Goal: Task Accomplishment & Management: Manage account settings

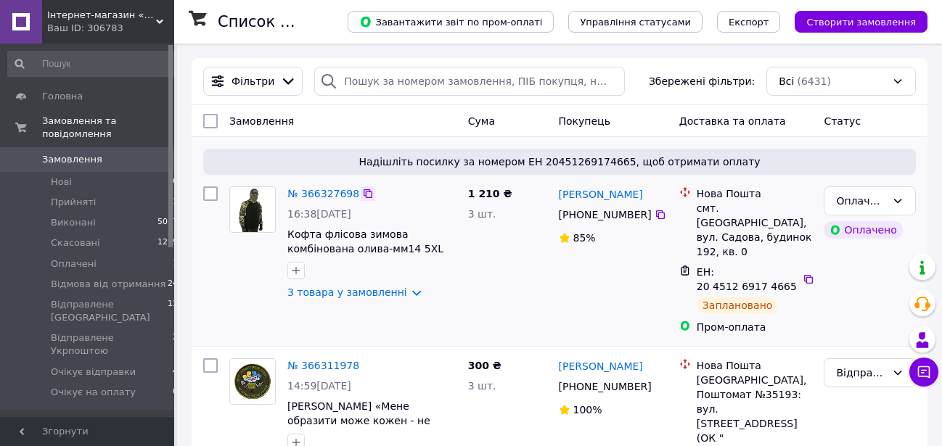
click at [361, 198] on div at bounding box center [368, 194] width 15 height 15
click at [362, 194] on icon at bounding box center [368, 194] width 12 height 12
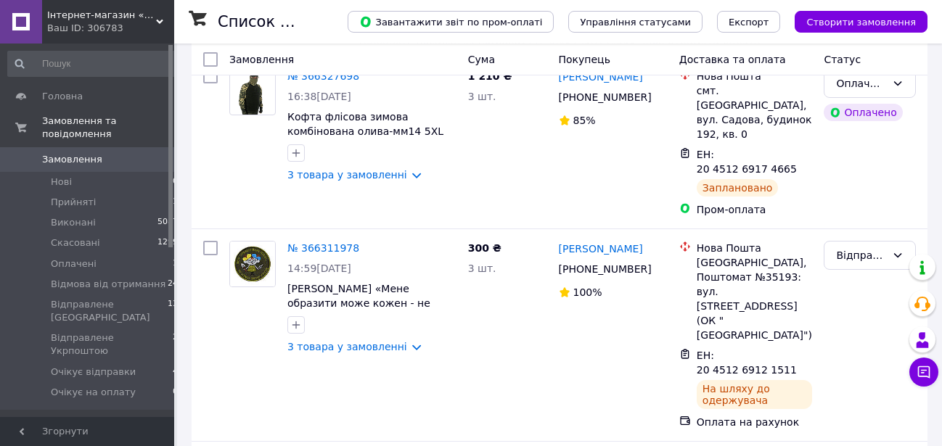
scroll to position [139, 0]
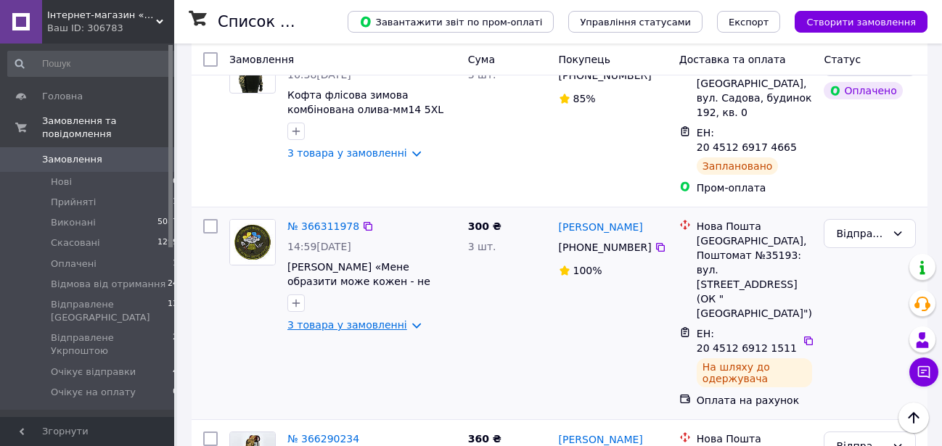
click at [366, 319] on link "3 товара у замовленні" at bounding box center [347, 325] width 120 height 12
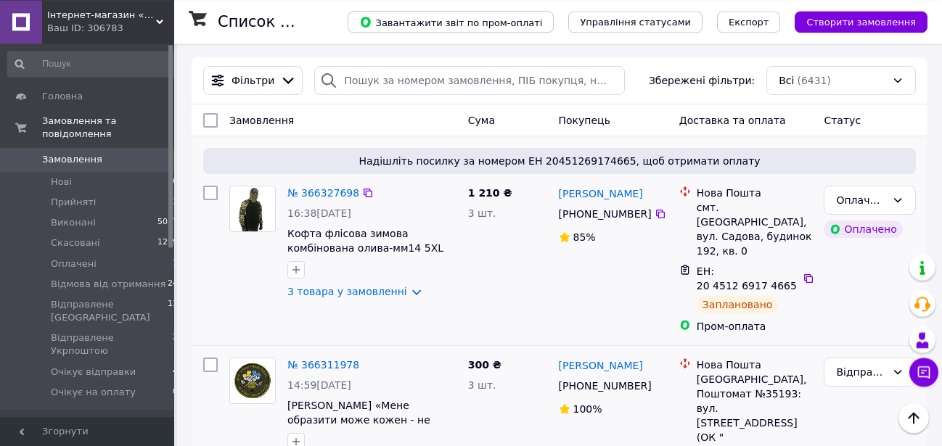
scroll to position [0, 0]
click at [351, 287] on link "3 товара у замовленні" at bounding box center [347, 293] width 120 height 12
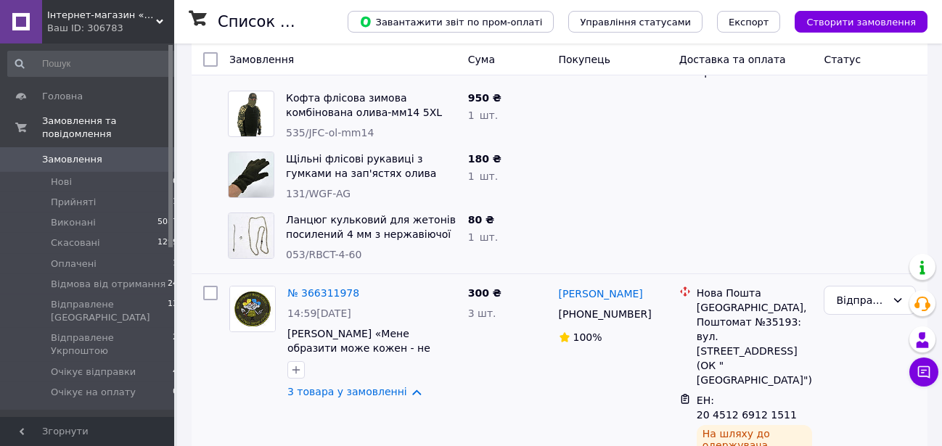
scroll to position [348, 0]
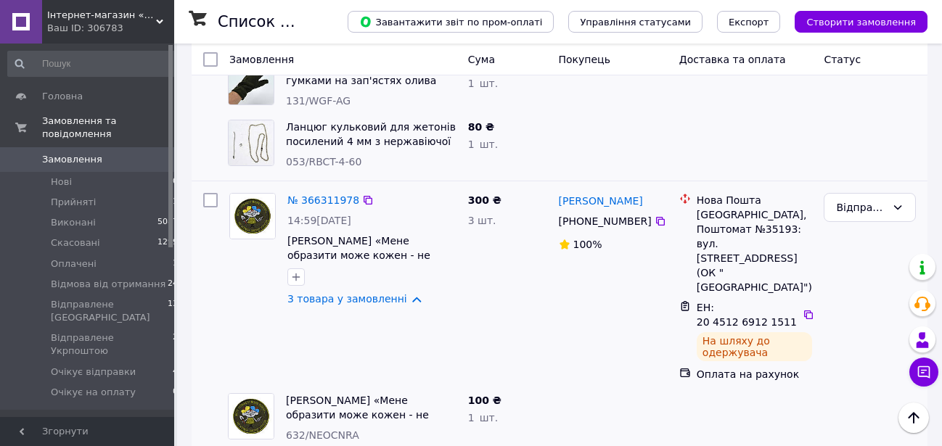
click at [303, 213] on div "14:59, 12.10.2025" at bounding box center [371, 220] width 169 height 15
click at [306, 195] on link "№ 366311978" at bounding box center [323, 201] width 72 height 12
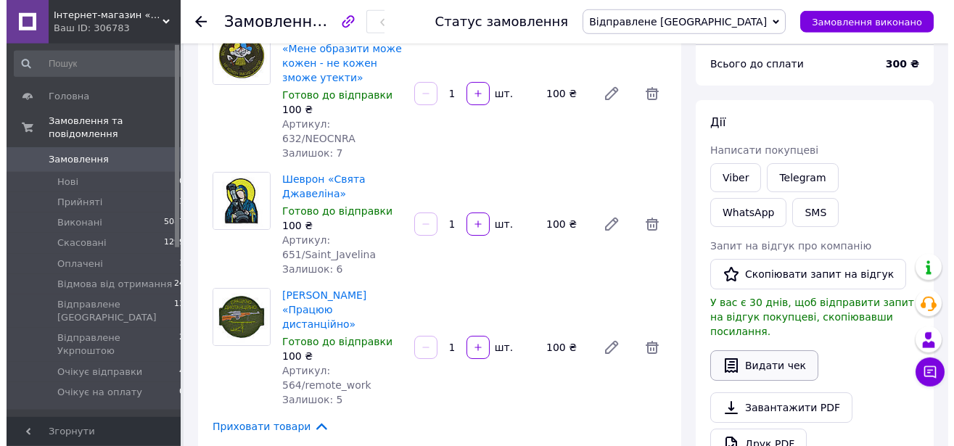
scroll to position [139, 0]
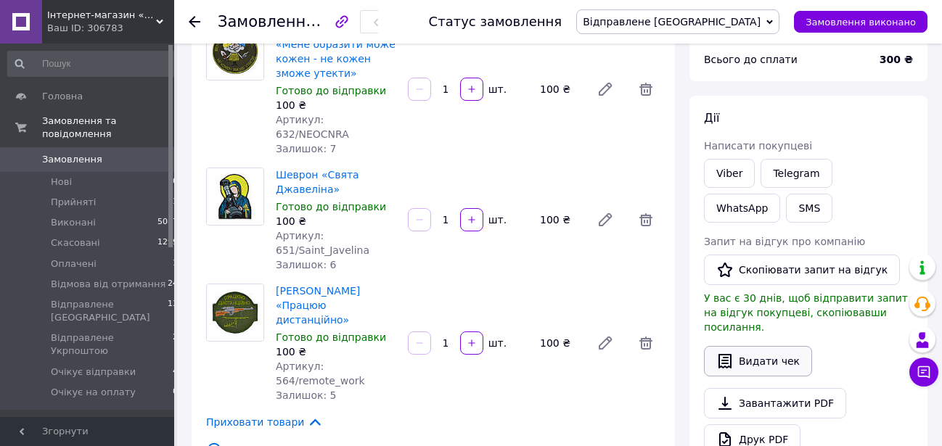
click at [747, 346] on button "Видати чек" at bounding box center [758, 361] width 108 height 30
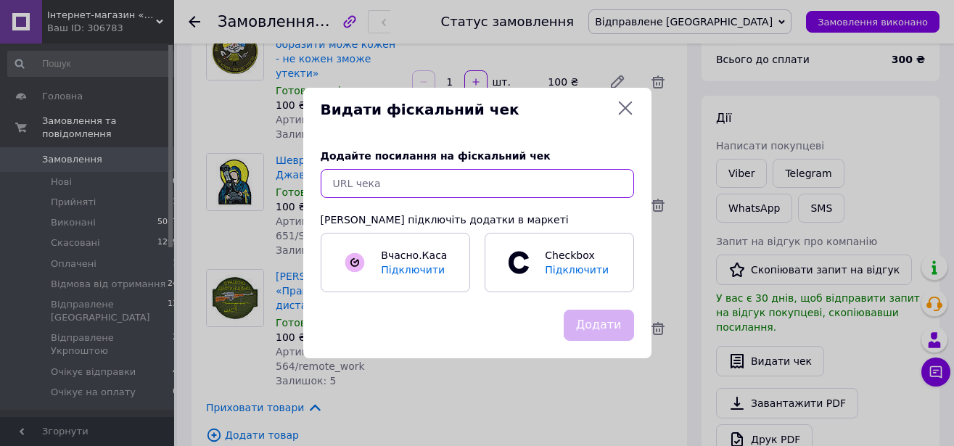
click at [394, 189] on input "text" at bounding box center [478, 183] width 314 height 29
paste input "https://cabinet.tax.gov.ua/cashregs/check?date=20251012&fn=4000213329&id=541223…"
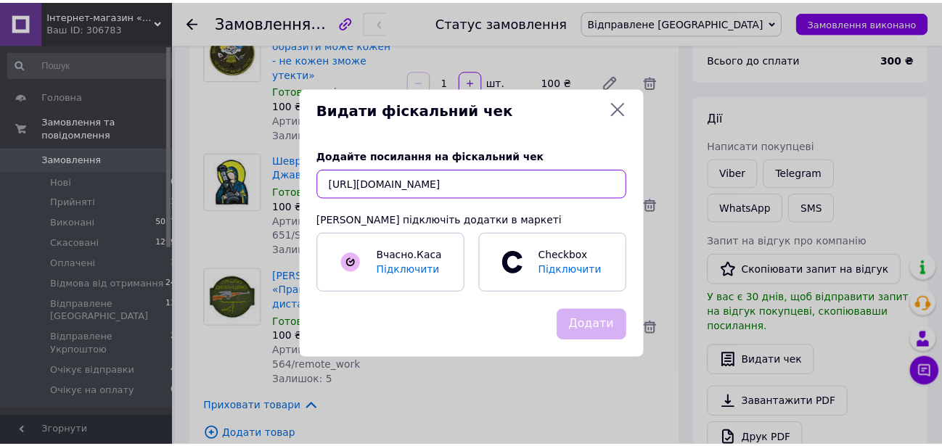
scroll to position [0, 228]
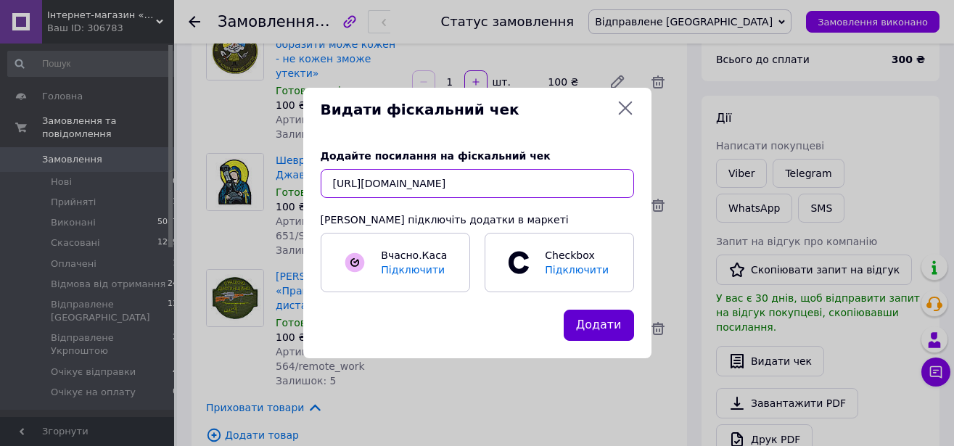
type input "https://cabinet.tax.gov.ua/cashregs/check?date=20251012&fn=4000213329&id=541223…"
click at [609, 330] on button "Додати" at bounding box center [599, 325] width 70 height 31
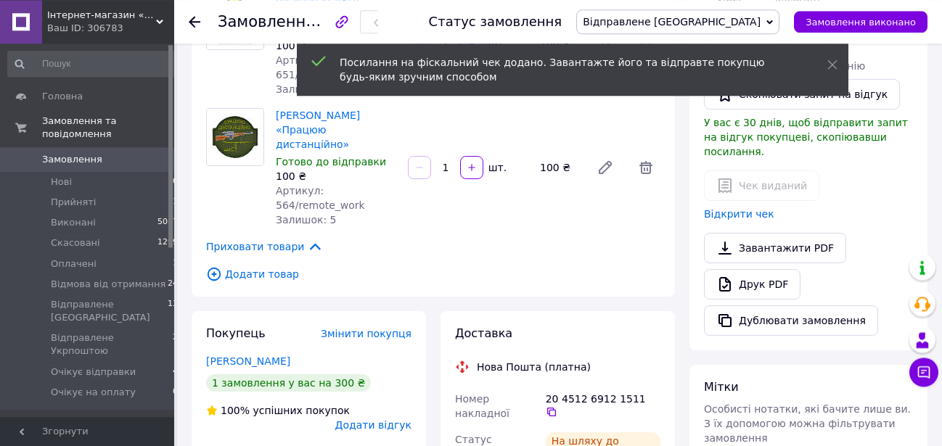
scroll to position [348, 0]
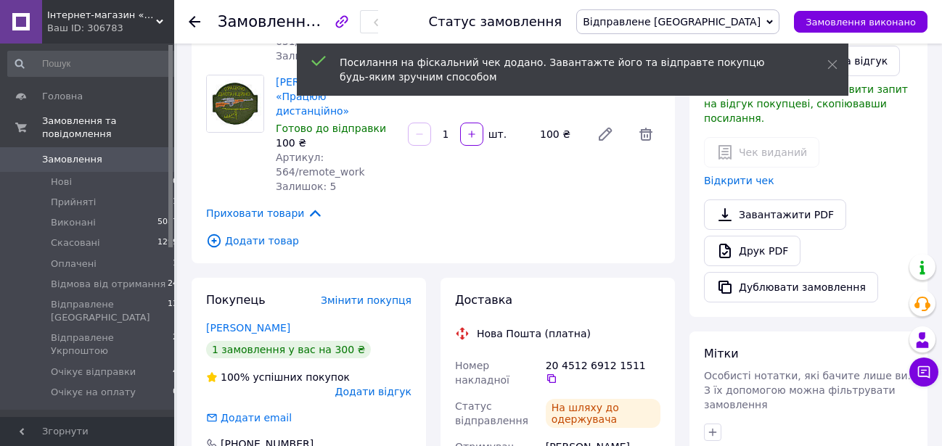
click at [363, 386] on span "Додати відгук" at bounding box center [373, 392] width 76 height 12
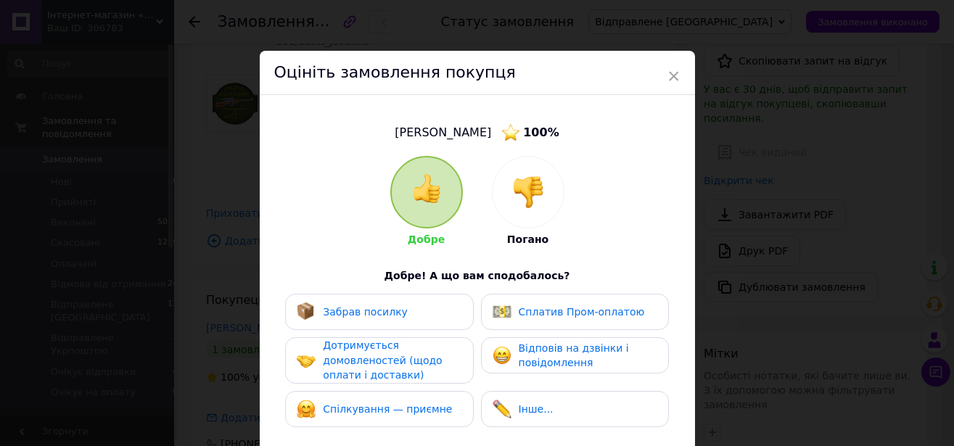
click at [357, 303] on div "Забрав посилку" at bounding box center [352, 312] width 111 height 19
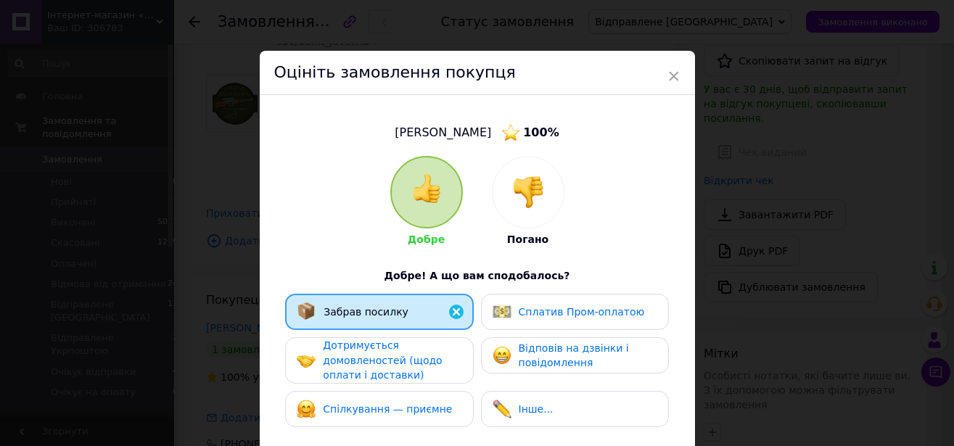
click at [357, 303] on div "Забрав посилку" at bounding box center [353, 312] width 111 height 19
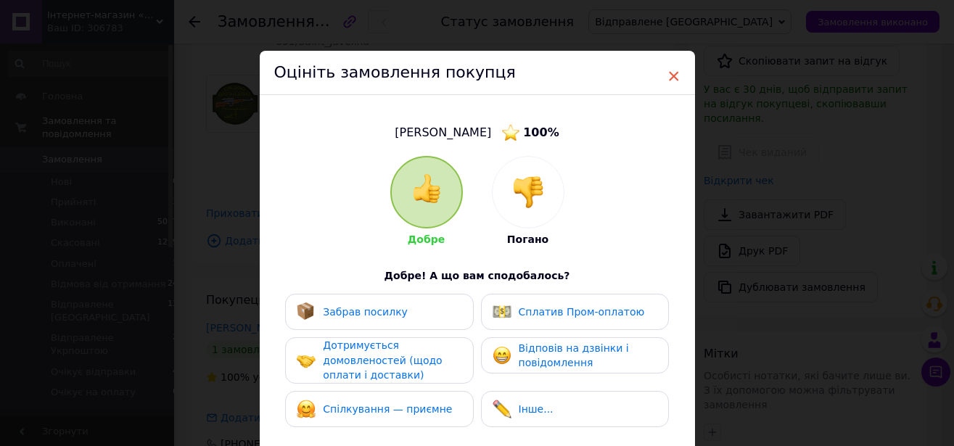
click at [674, 77] on span "×" at bounding box center [674, 76] width 13 height 25
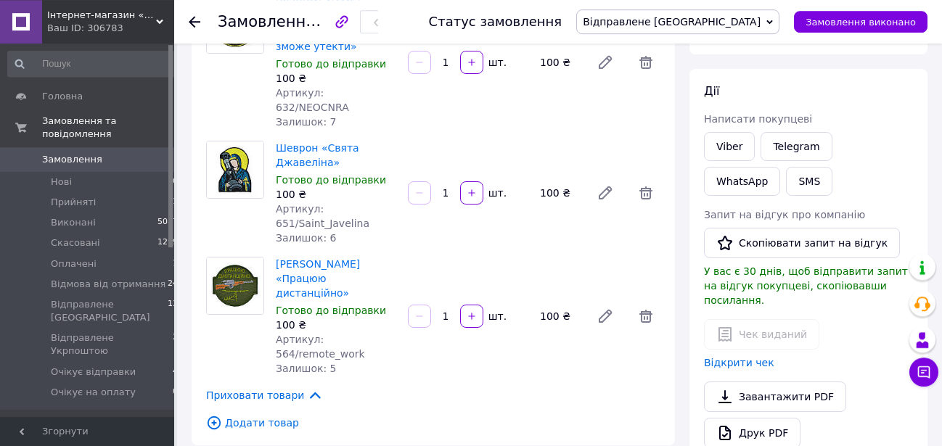
scroll to position [139, 0]
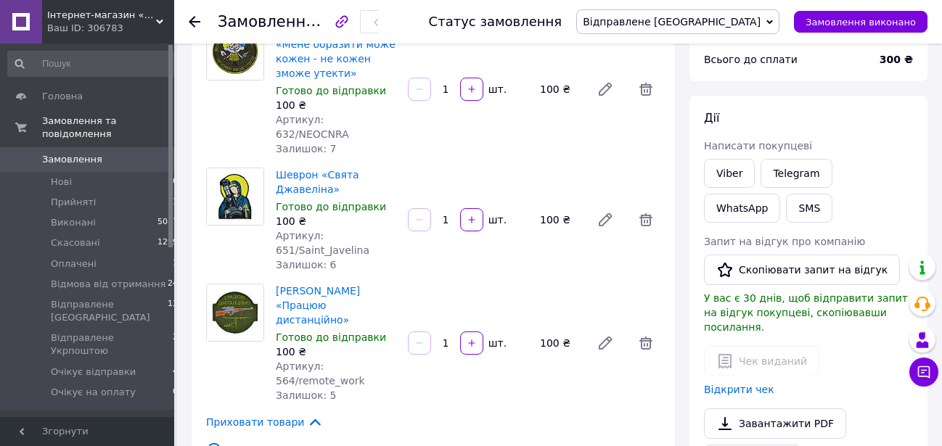
click at [192, 25] on icon at bounding box center [195, 22] width 12 height 12
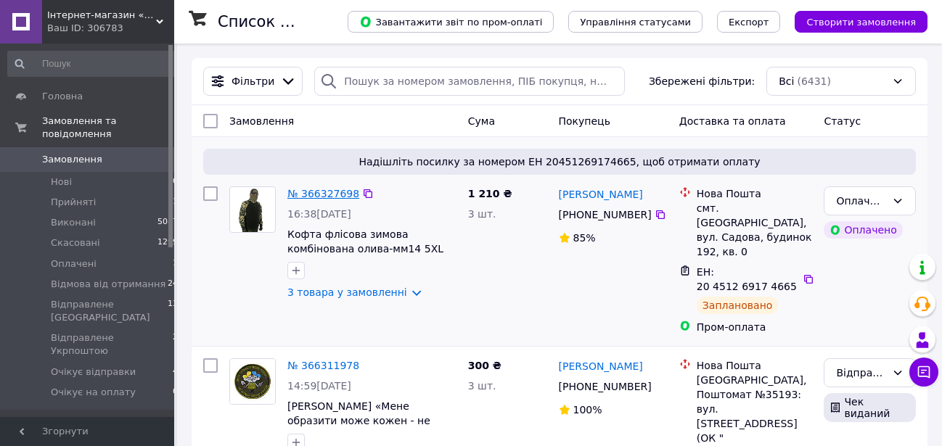
click at [315, 194] on link "№ 366327698" at bounding box center [323, 194] width 72 height 12
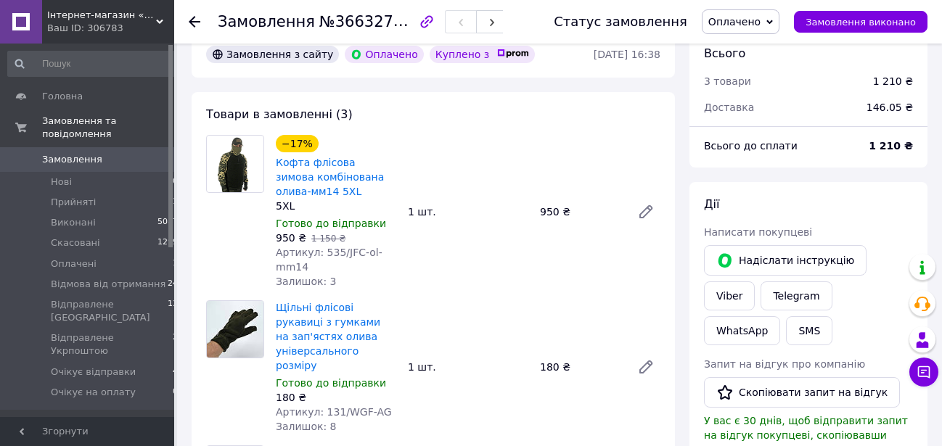
scroll to position [139, 0]
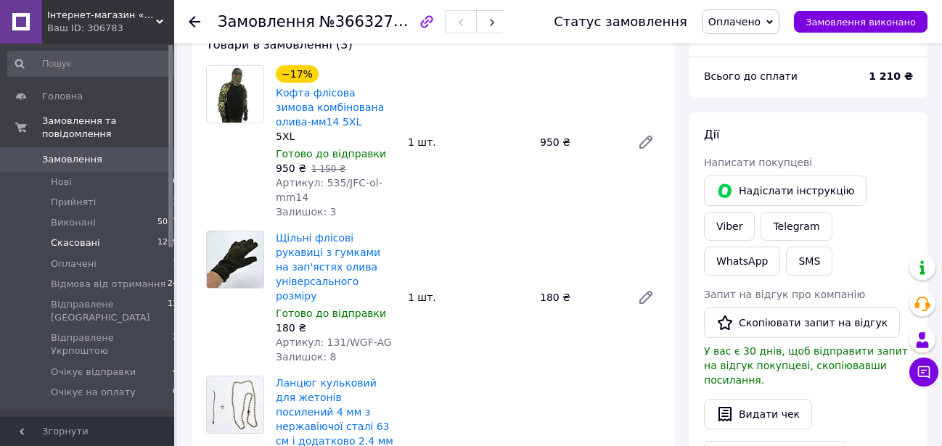
click at [87, 233] on li "Скасовані 1299" at bounding box center [93, 243] width 187 height 20
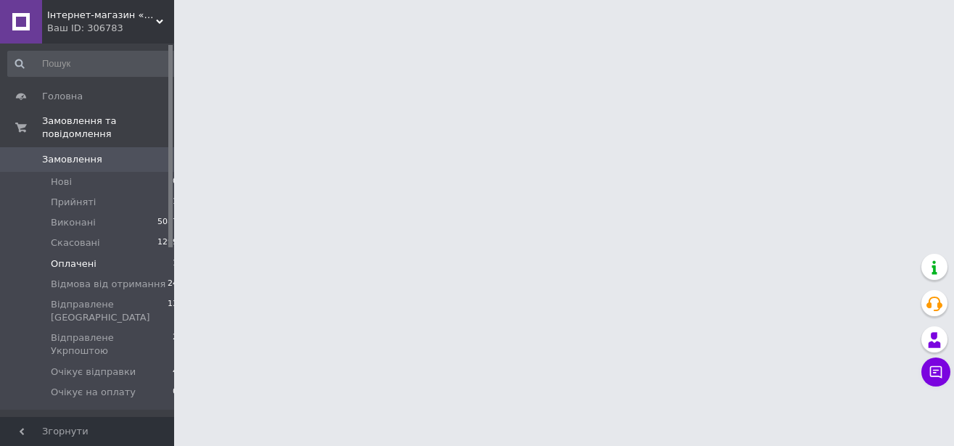
click at [78, 258] on span "Оплачені" at bounding box center [74, 264] width 46 height 13
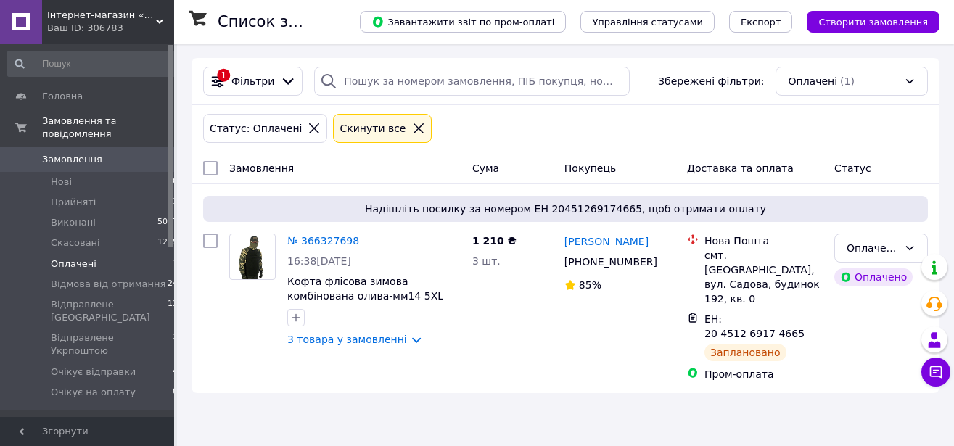
drag, startPoint x: 383, startPoint y: 118, endPoint x: 377, endPoint y: 122, distance: 7.9
click at [377, 122] on div "Cкинути все" at bounding box center [382, 128] width 98 height 29
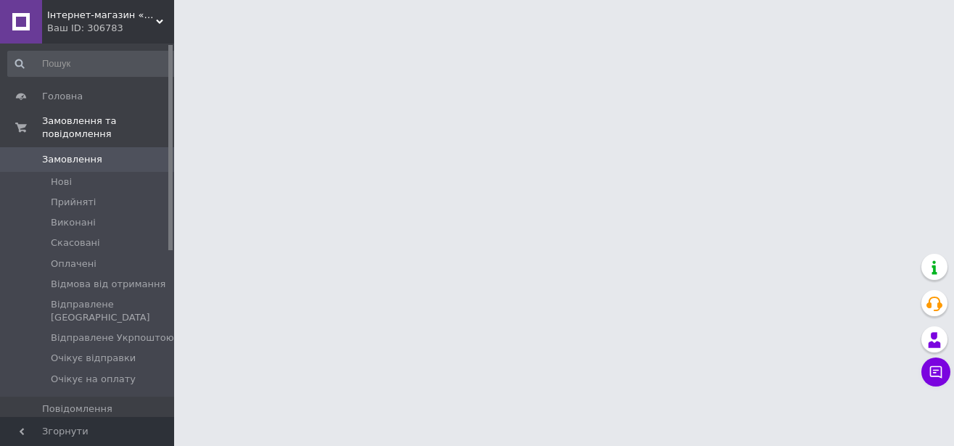
click at [105, 422] on link "Товари та послуги" at bounding box center [93, 434] width 187 height 25
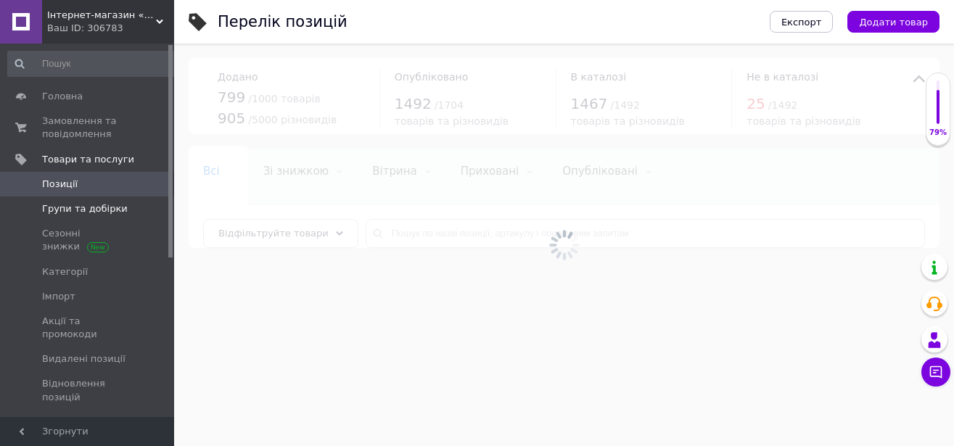
click at [79, 203] on span "Групи та добірки" at bounding box center [85, 209] width 86 height 13
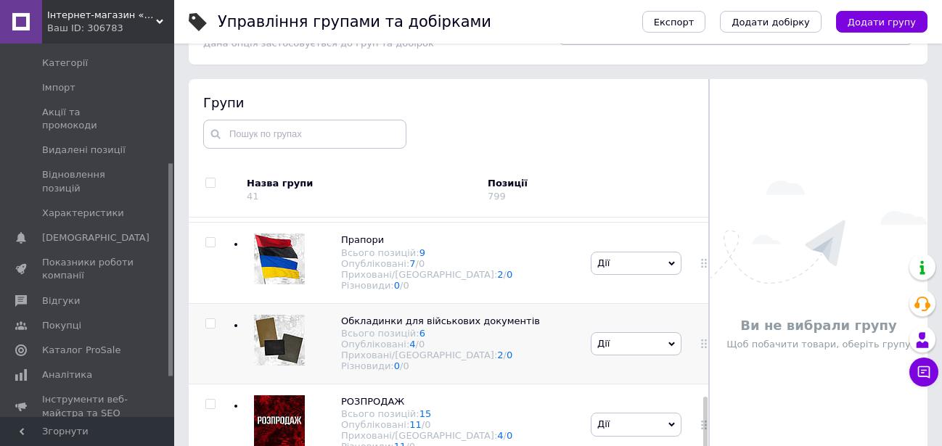
scroll to position [79, 0]
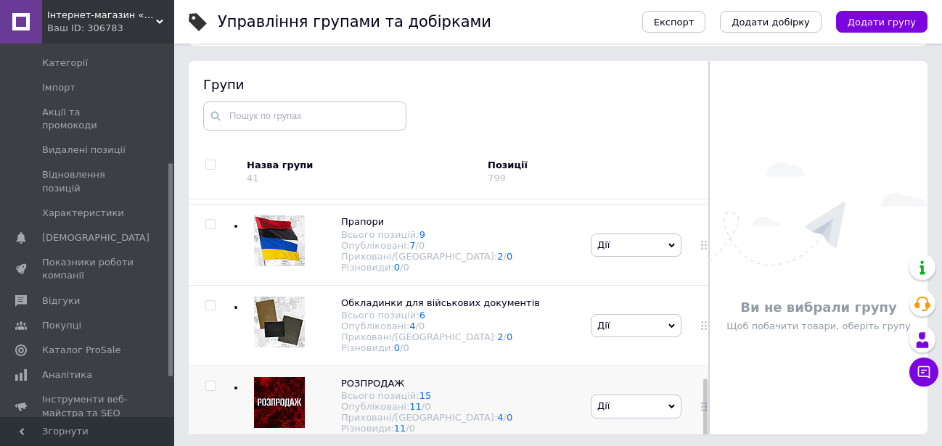
click at [210, 382] on input "checkbox" at bounding box center [209, 386] width 9 height 9
checkbox input "true"
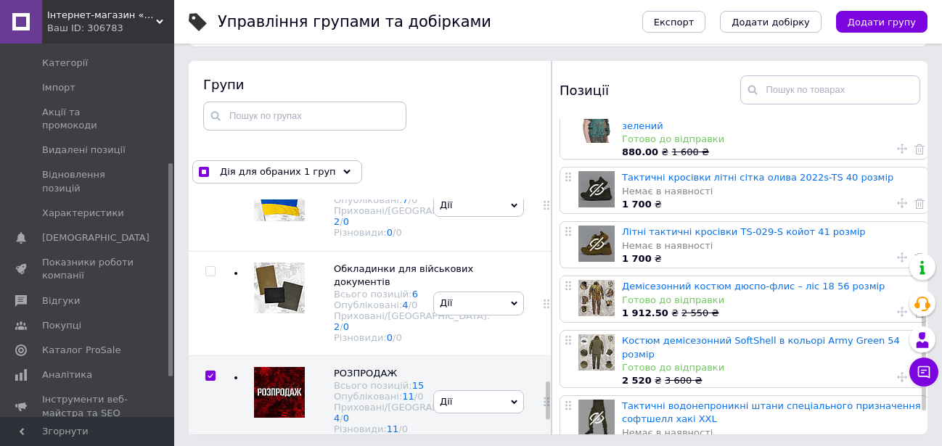
scroll to position [531, 0]
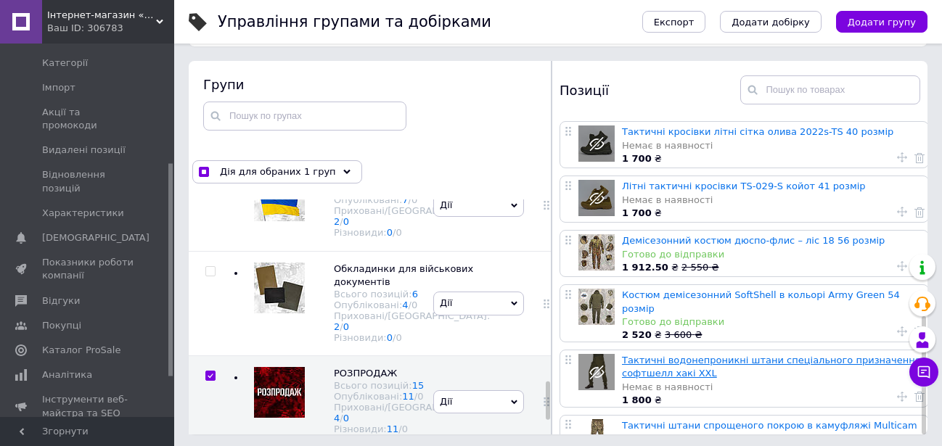
click at [693, 355] on link "Тактичні водонепроникні штани спеціального призначення софтшелл хакі XXL" at bounding box center [771, 367] width 299 height 24
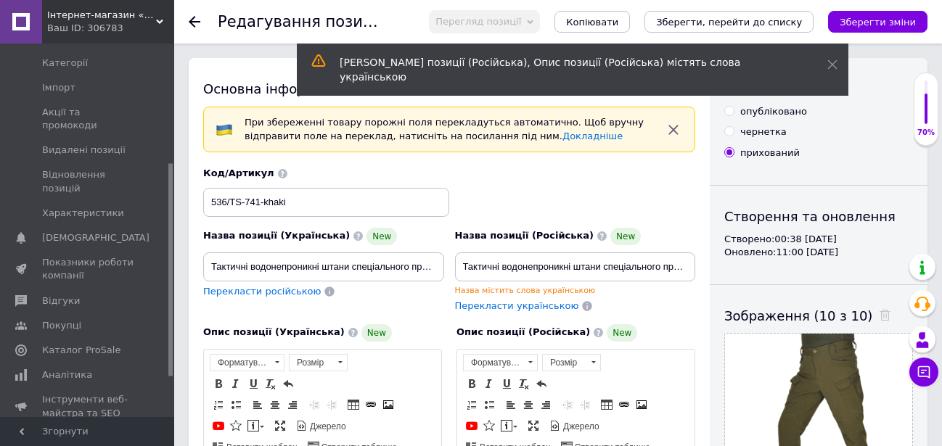
click at [725, 107] on input "опубліковано" at bounding box center [728, 110] width 9 height 9
radio input "true"
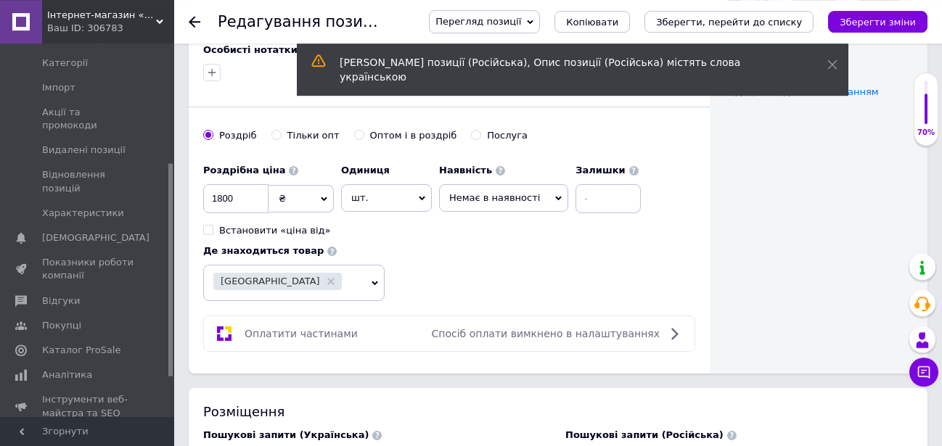
scroll to position [697, 0]
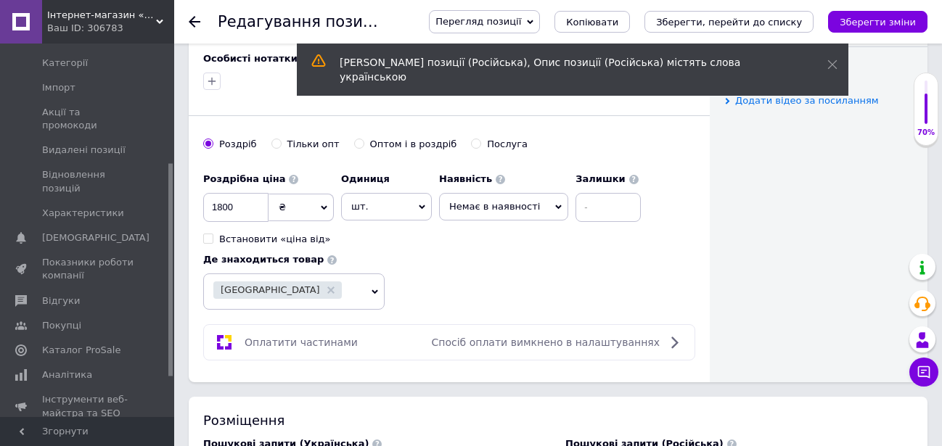
click at [516, 201] on span "Немає в наявності" at bounding box center [494, 206] width 91 height 11
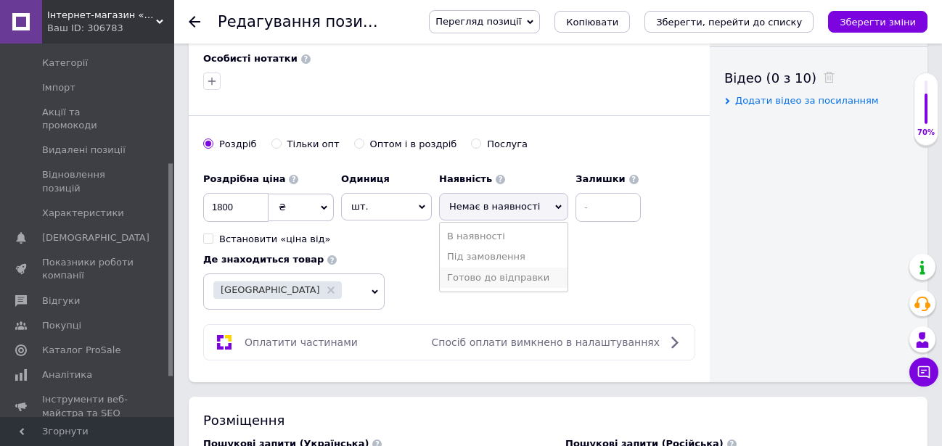
click at [475, 268] on li "Готово до відправки" at bounding box center [504, 278] width 128 height 20
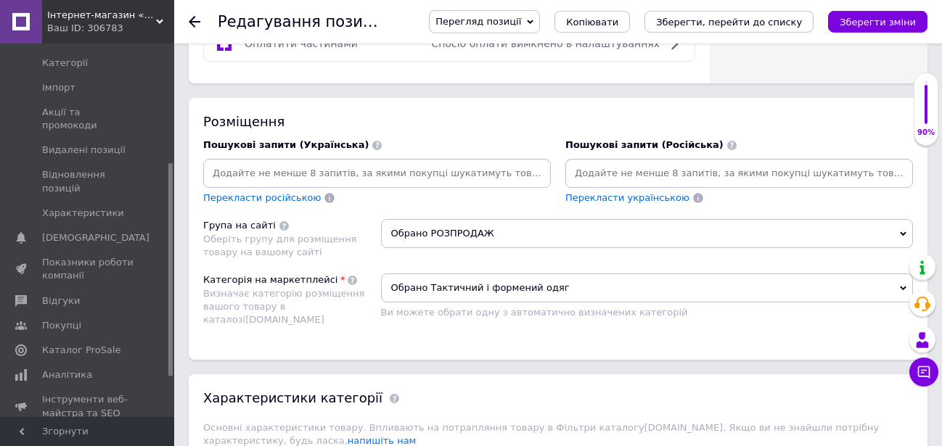
scroll to position [766, 0]
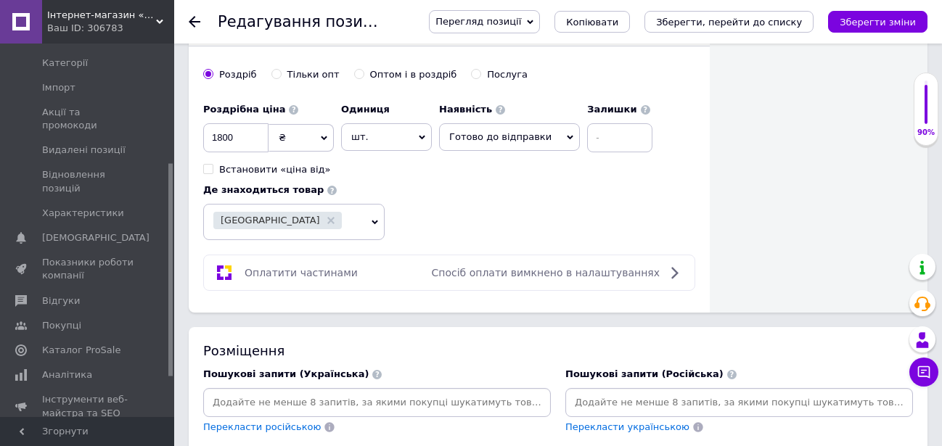
drag, startPoint x: 614, startPoint y: 107, endPoint x: 586, endPoint y: 117, distance: 30.1
click at [587, 116] on div "Залишки" at bounding box center [619, 124] width 65 height 57
click at [587, 130] on input at bounding box center [619, 137] width 65 height 29
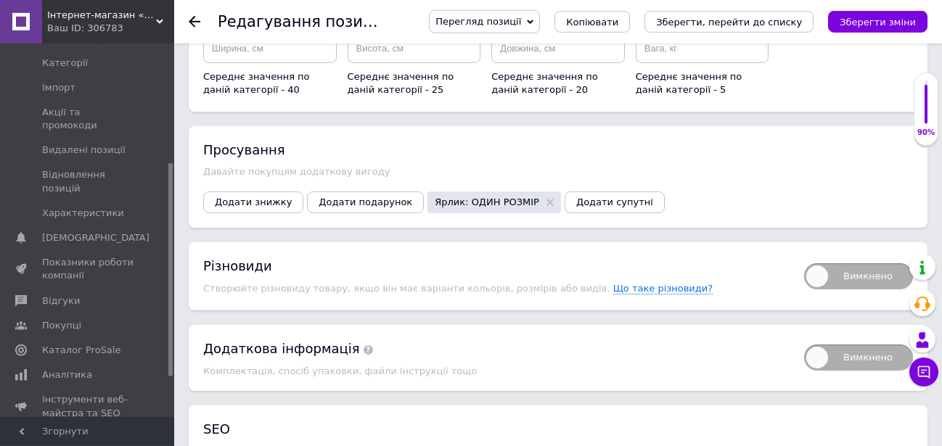
scroll to position [1742, 0]
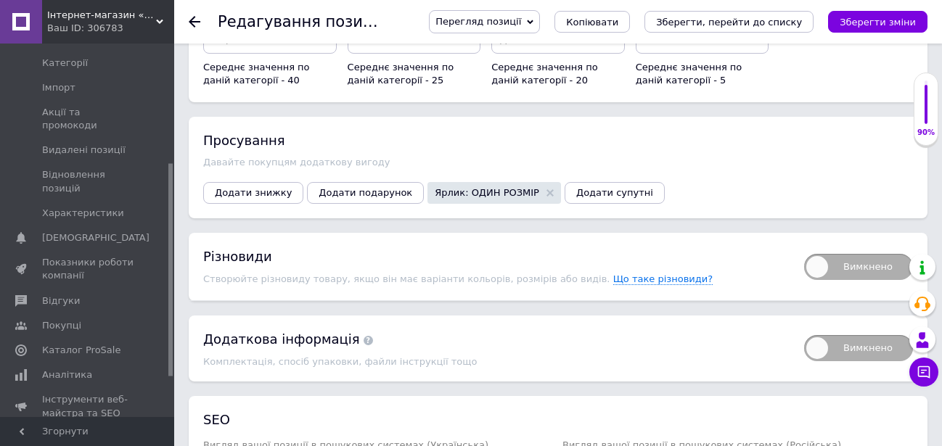
type input "1"
click at [237, 120] on div "Просування Давайте покупцям додаткову вигоду Додати знижку Додати подарунок Ярл…" at bounding box center [558, 168] width 739 height 102
click at [238, 182] on button "Додати знижку" at bounding box center [253, 193] width 100 height 22
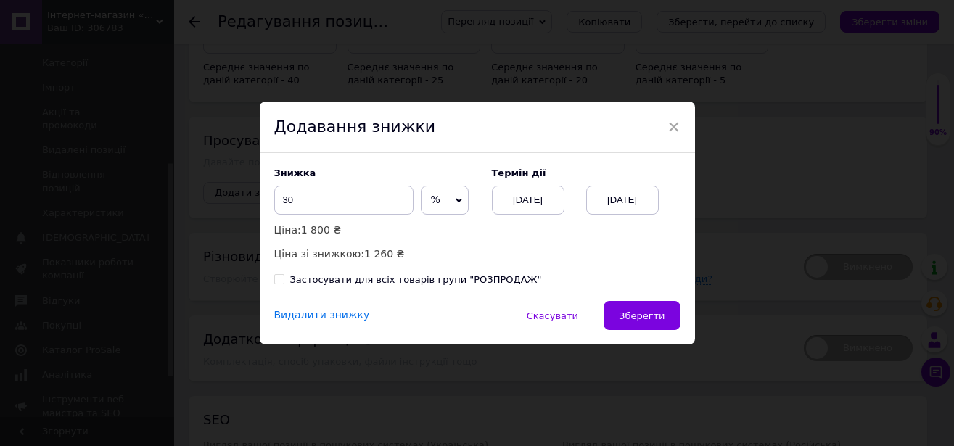
click at [624, 197] on div "[DATE]" at bounding box center [622, 200] width 73 height 29
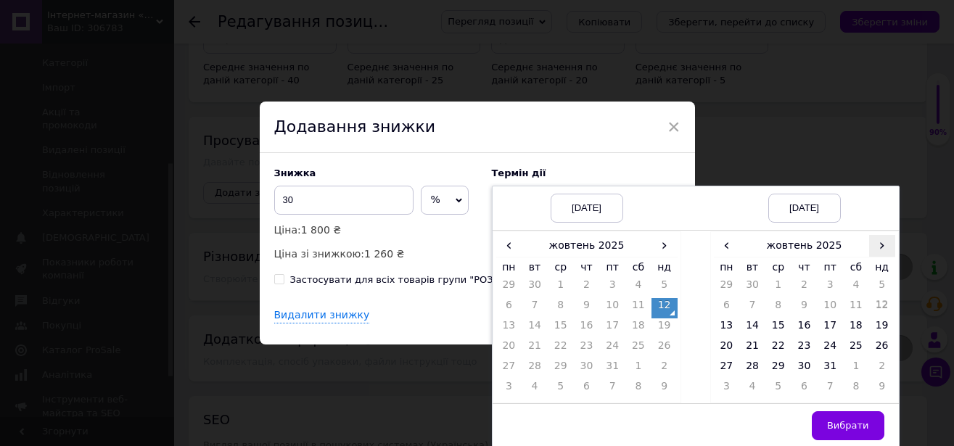
click at [875, 249] on span "›" at bounding box center [883, 245] width 26 height 21
click at [775, 367] on td "26" at bounding box center [779, 369] width 26 height 20
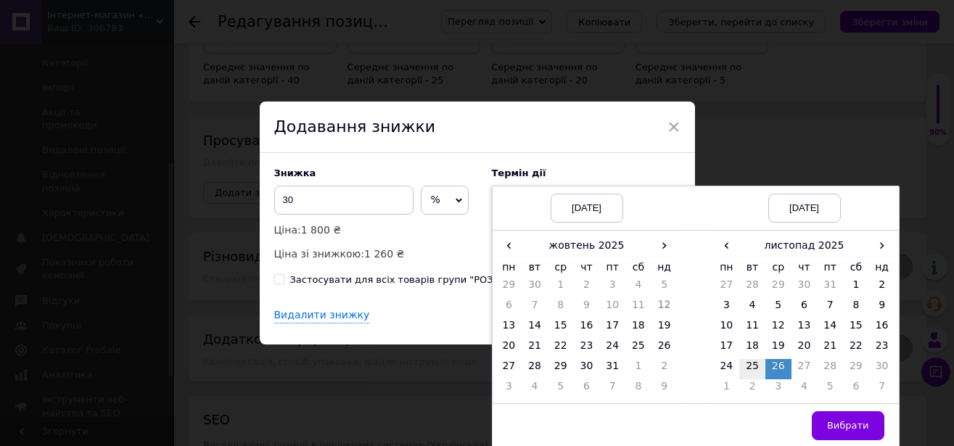
click at [743, 368] on td "25" at bounding box center [753, 369] width 26 height 20
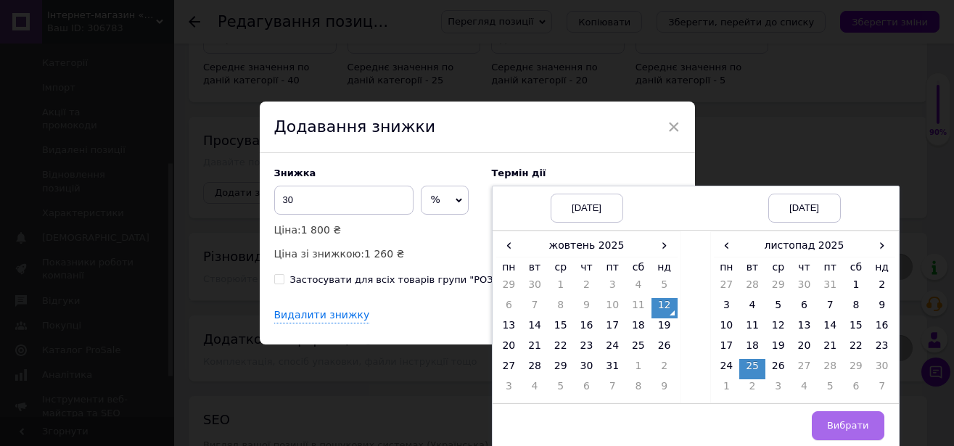
click at [832, 429] on span "Вибрати" at bounding box center [848, 425] width 42 height 11
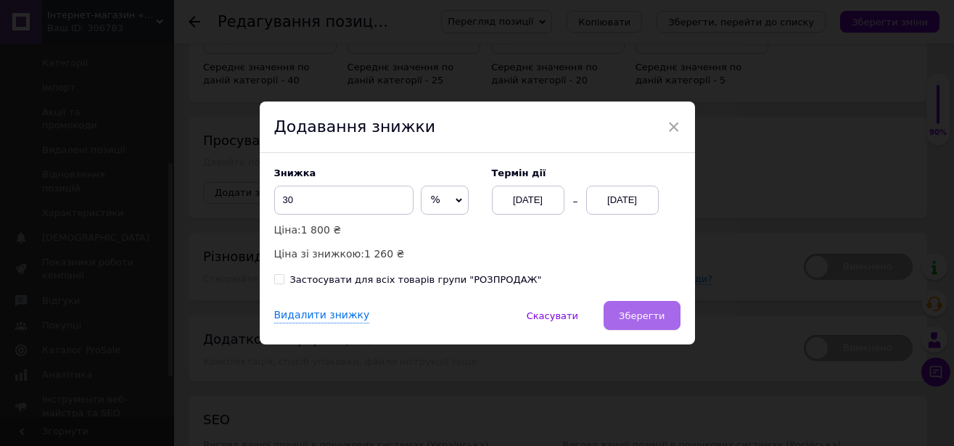
click at [641, 311] on span "Зберегти" at bounding box center [642, 316] width 46 height 11
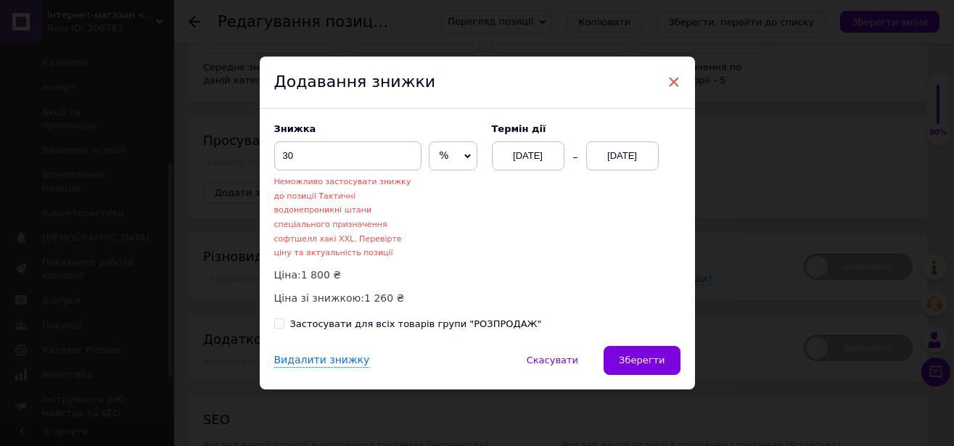
click at [668, 94] on span "×" at bounding box center [674, 82] width 13 height 25
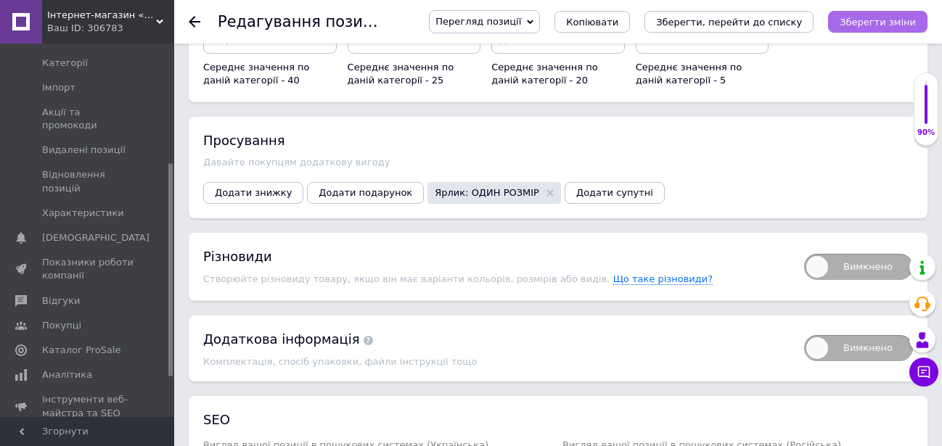
click at [896, 21] on icon "Зберегти зміни" at bounding box center [878, 22] width 76 height 11
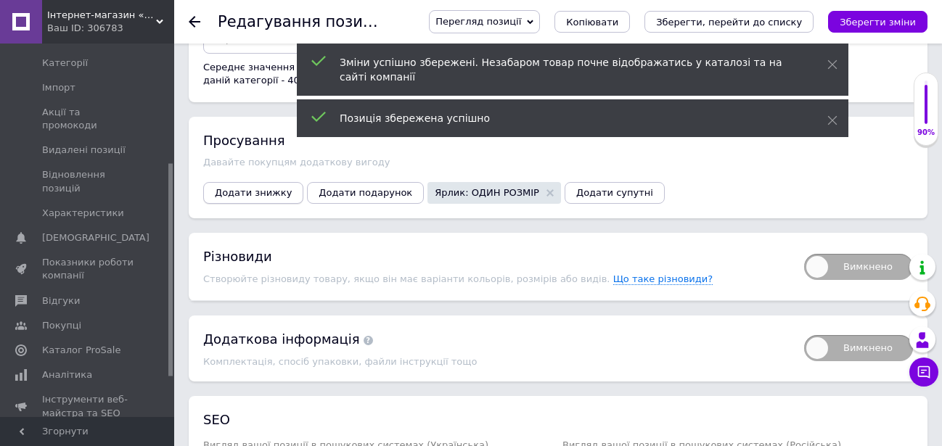
click at [252, 187] on span "Додати знижку" at bounding box center [253, 192] width 77 height 11
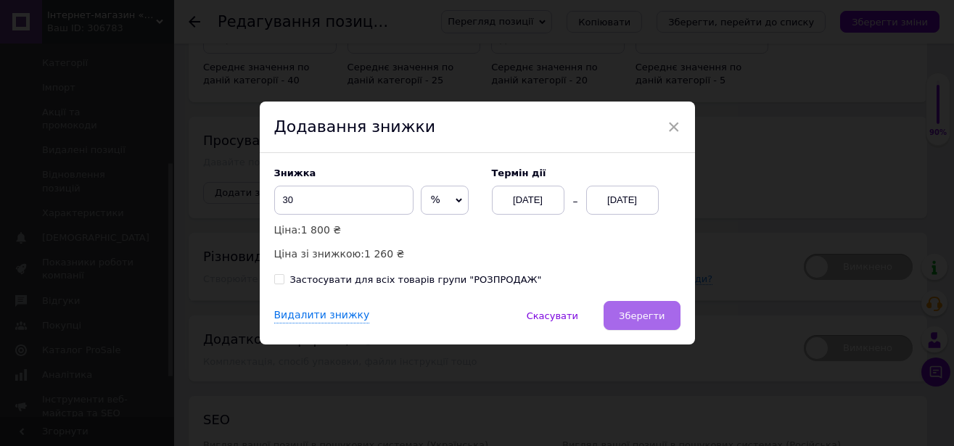
click at [632, 314] on span "Зберегти" at bounding box center [642, 316] width 46 height 11
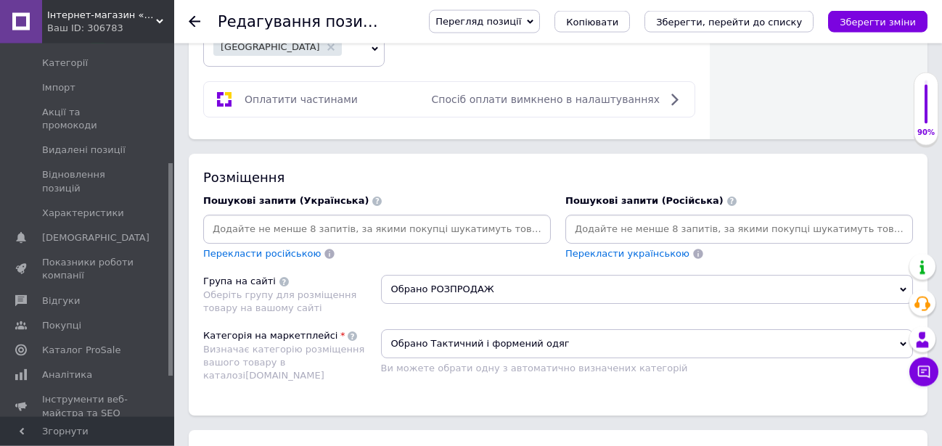
scroll to position [836, 0]
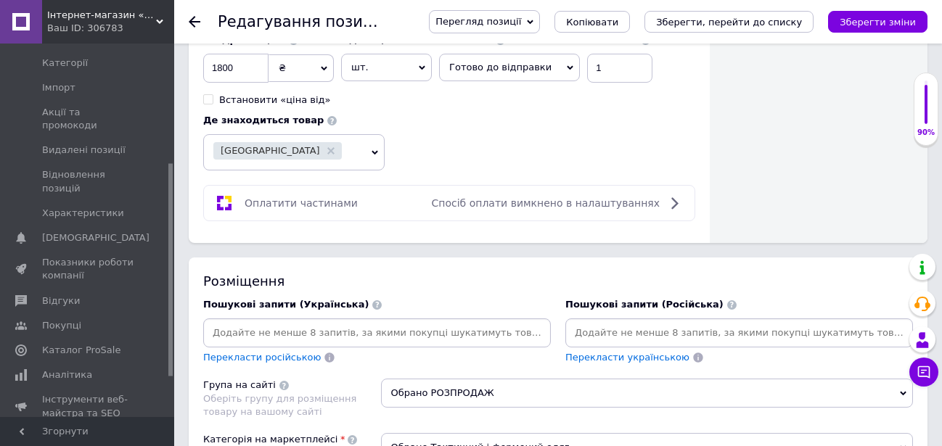
click at [521, 27] on span "Перегляд позиції" at bounding box center [478, 21] width 86 height 11
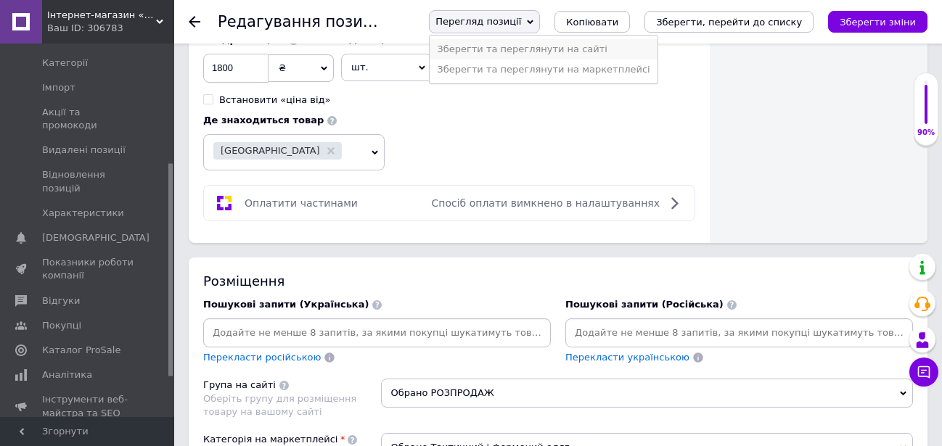
click at [549, 54] on li "Зберегти та переглянути на сайті" at bounding box center [543, 49] width 227 height 20
